Goal: Task Accomplishment & Management: Complete application form

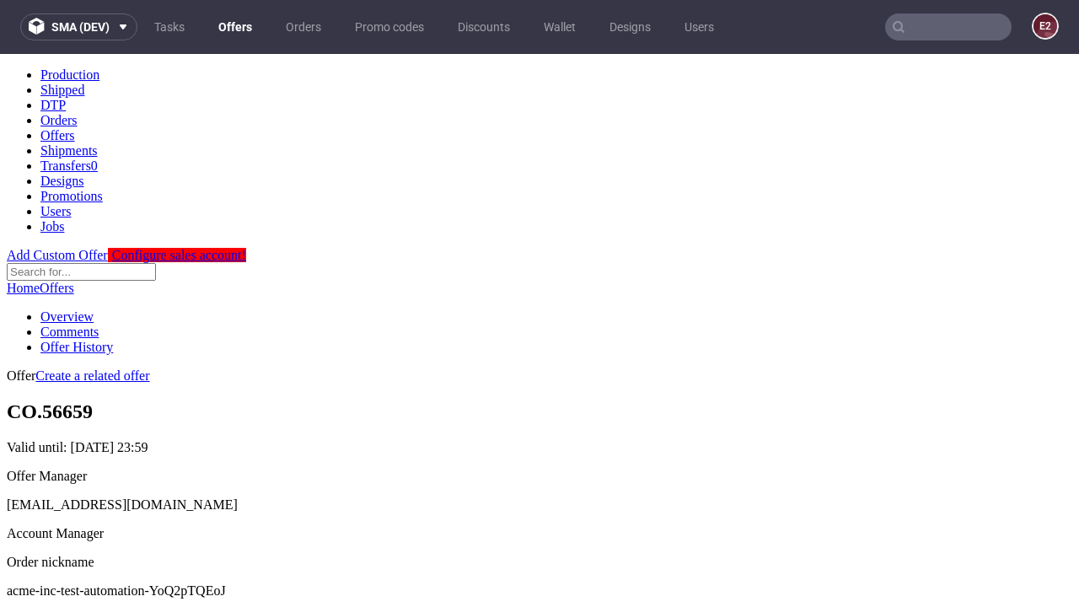
scroll to position [167, 0]
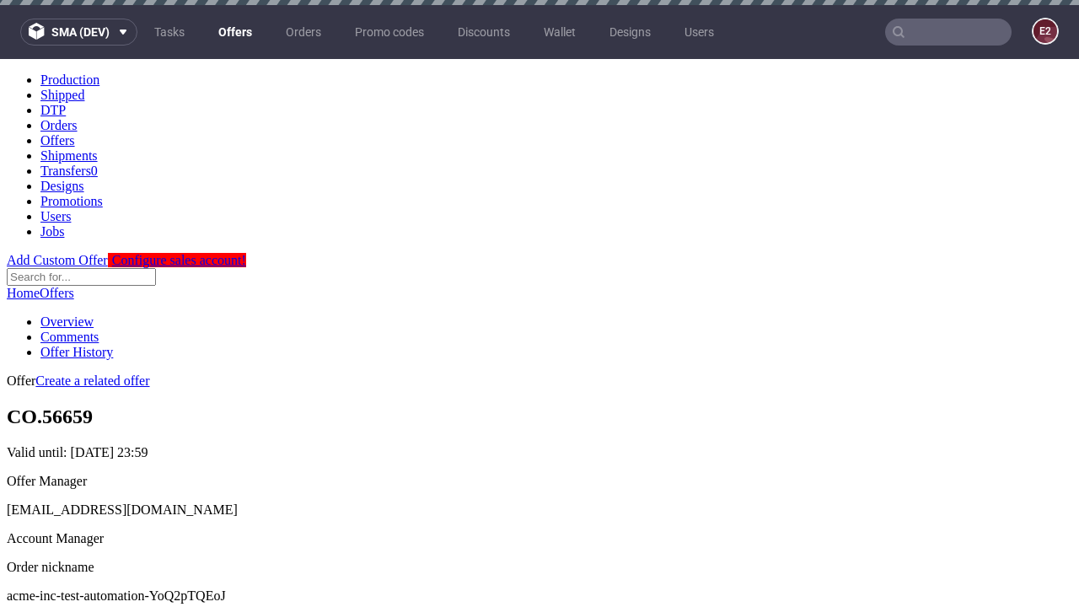
scroll to position [5, 0]
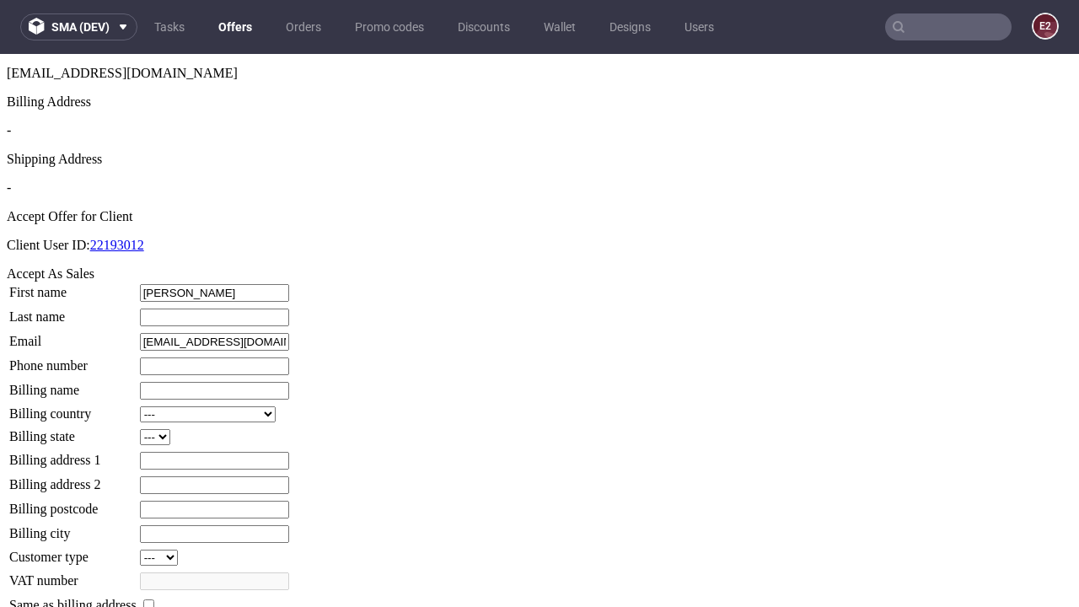
type input "[PERSON_NAME]"
type input "1509813888"
type input "Eusebio85"
select select "13"
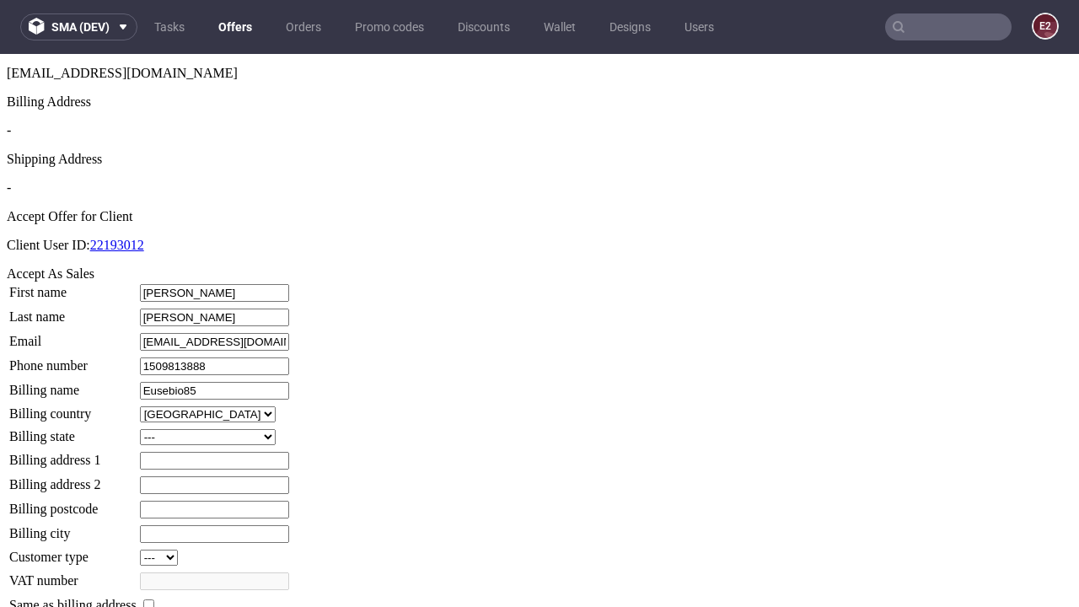
select select "132"
type input "Eusebio85"
type input "28 Keebler Close"
type input "OI84 2GQ"
type input "High Baumbachwick"
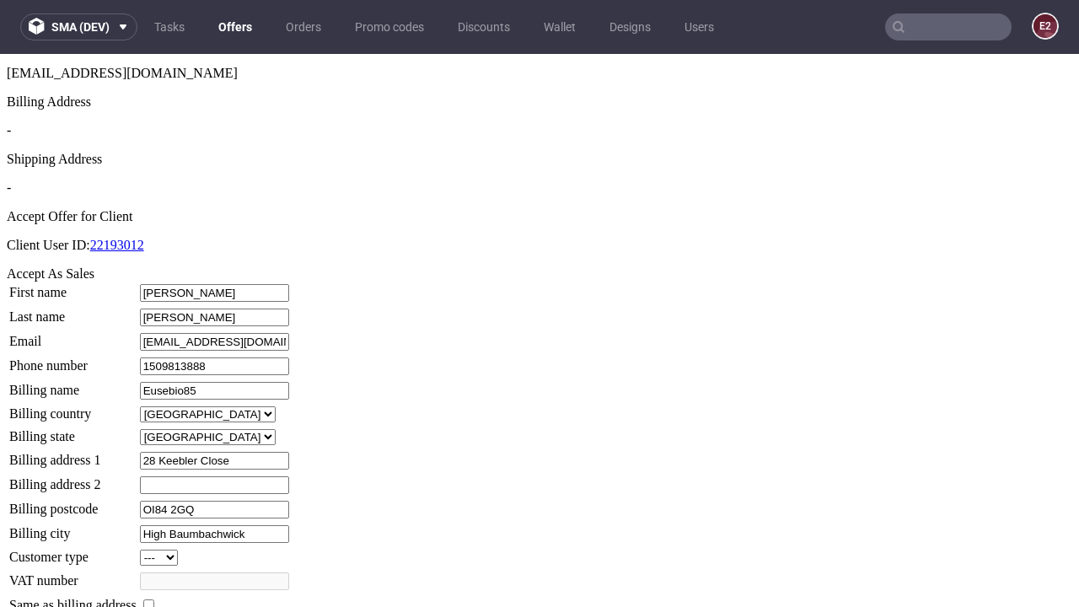
click at [154, 599] on input "checkbox" at bounding box center [148, 604] width 11 height 11
checkbox input "true"
type input "Eusebio85"
select select "13"
type input "28 Keebler Close"
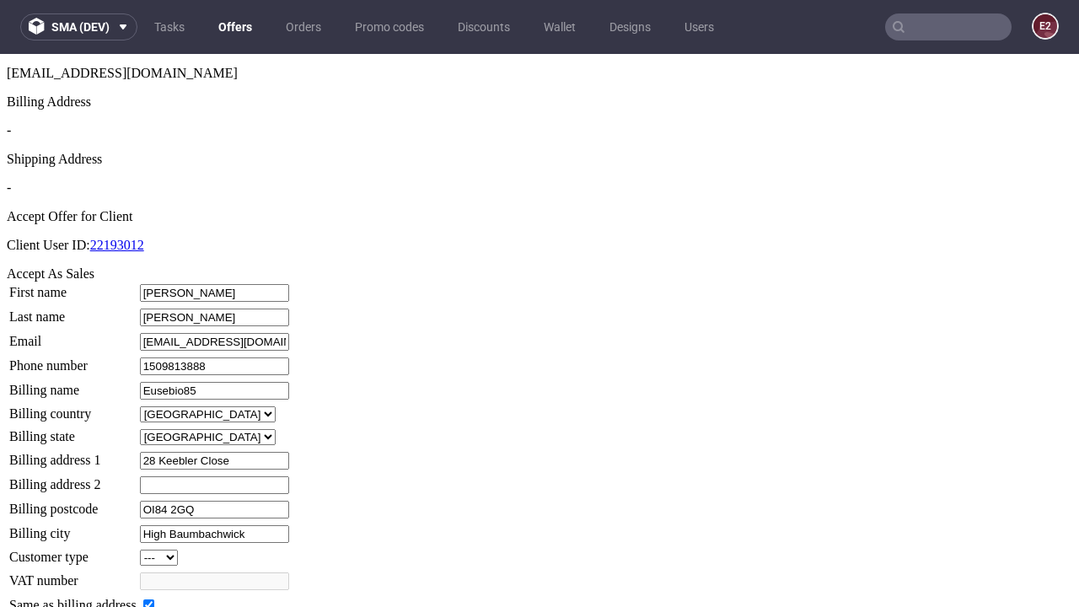
type input "OI84 2GQ"
type input "High Baumbachwick"
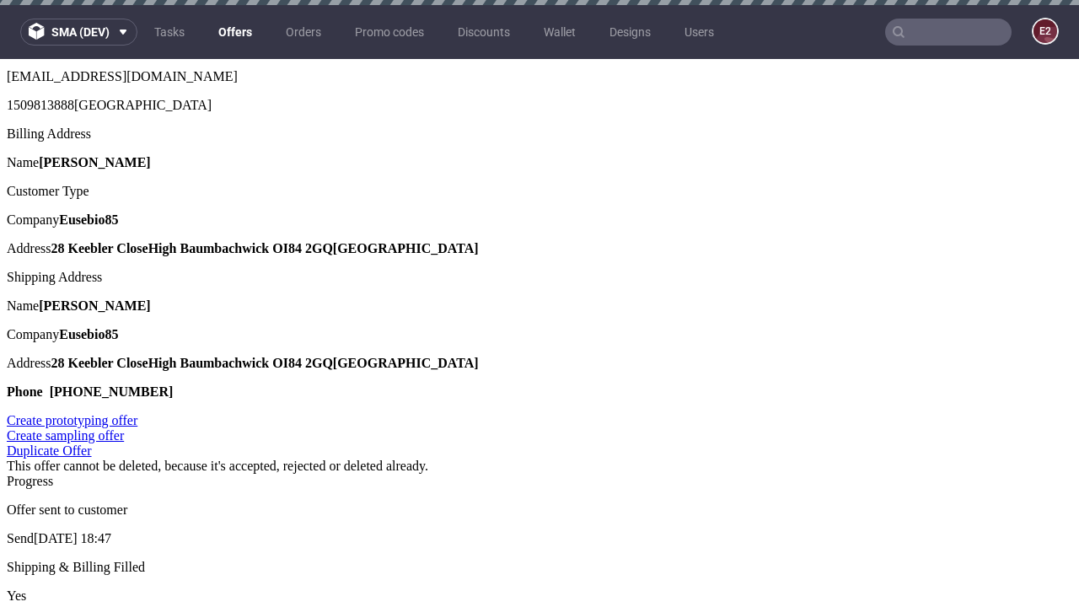
scroll to position [0, 0]
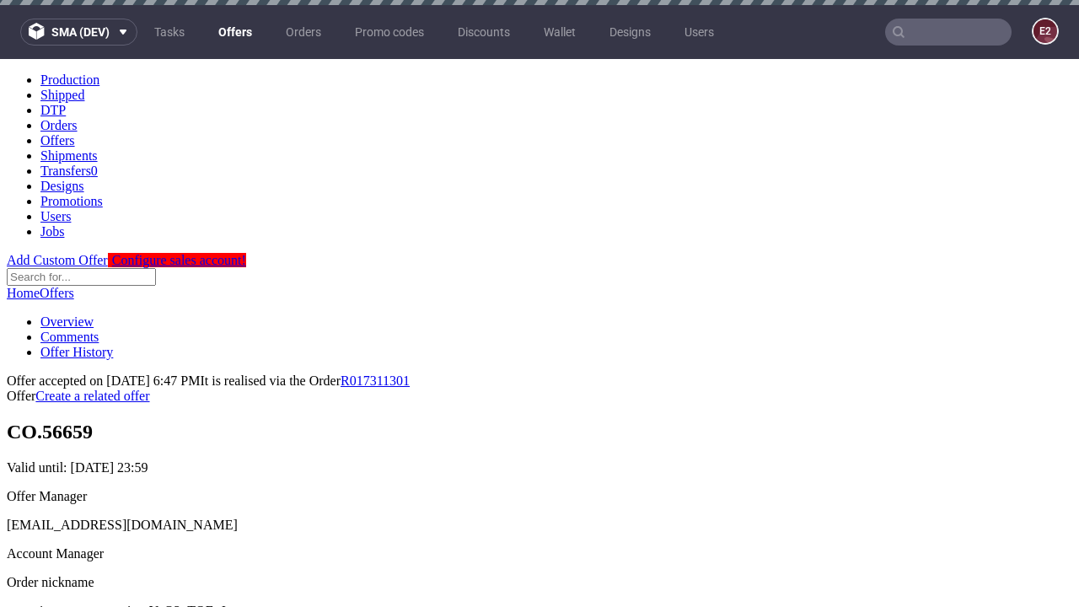
type input "[DATE]"
select select "12214305"
type input "In progress..."
